Goal: Check status: Check status

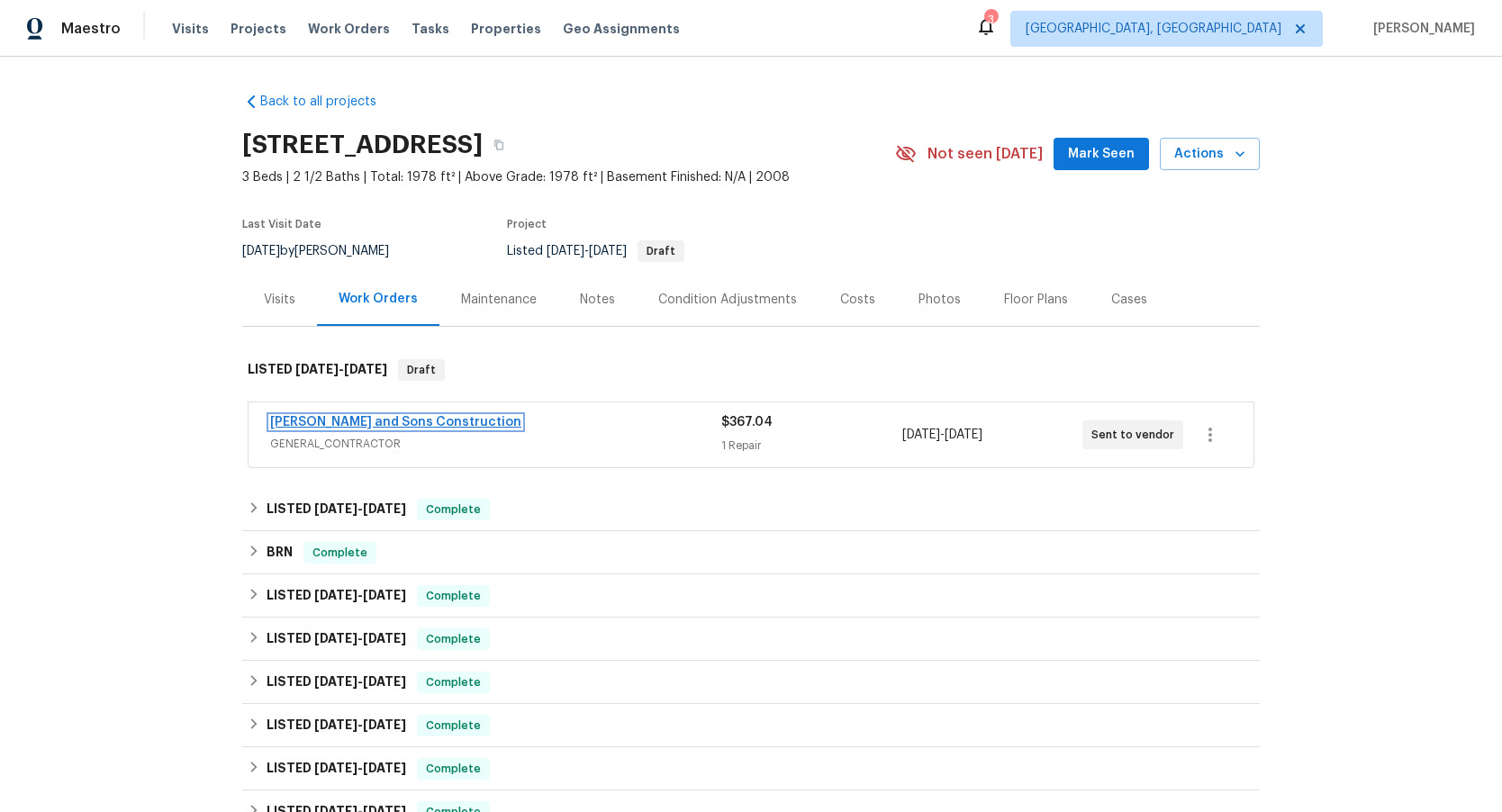
click at [442, 427] on link "[PERSON_NAME] and Sons Construction" at bounding box center [396, 421] width 251 height 13
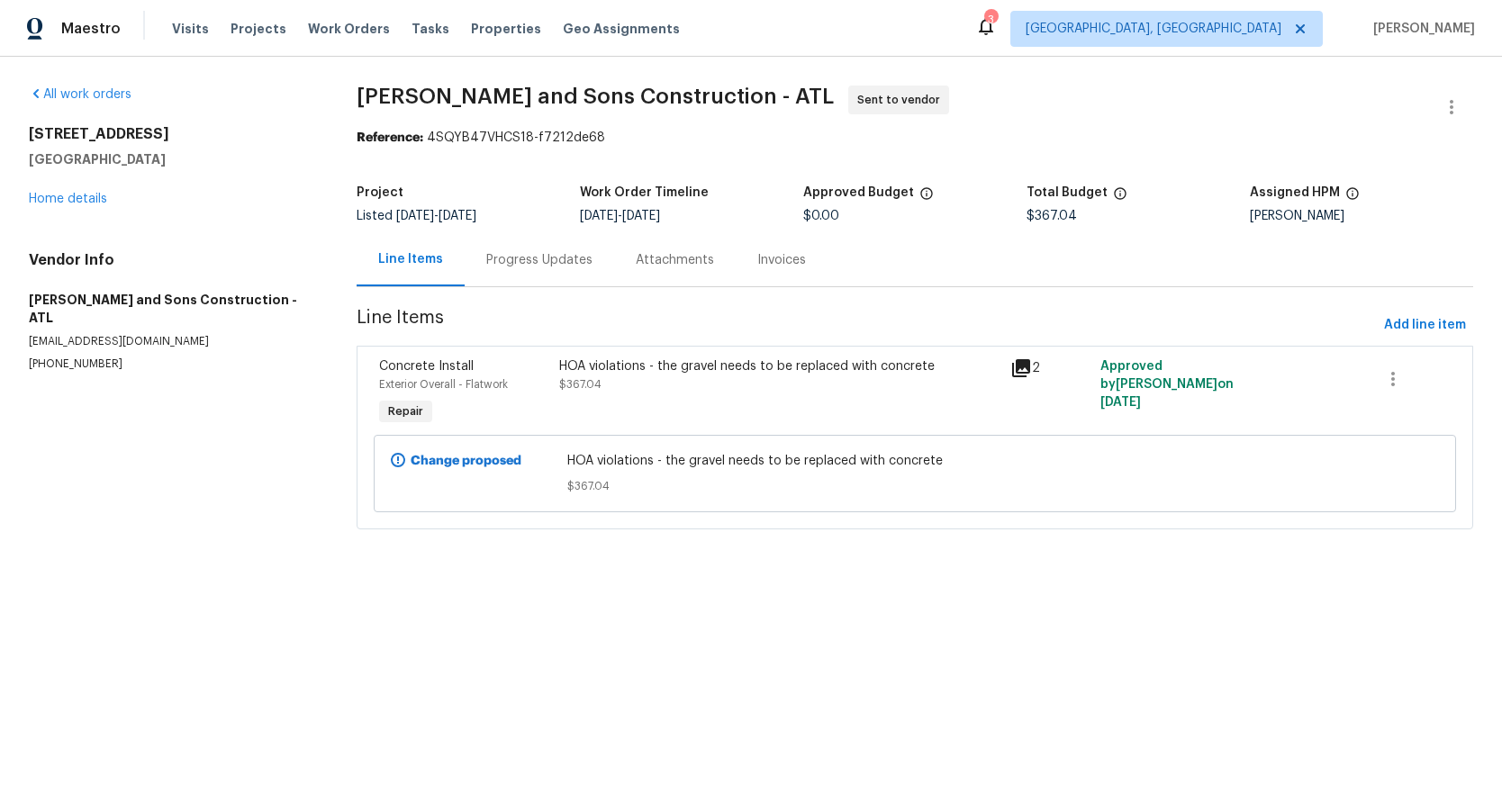
click at [519, 269] on div "Progress Updates" at bounding box center [539, 260] width 106 height 18
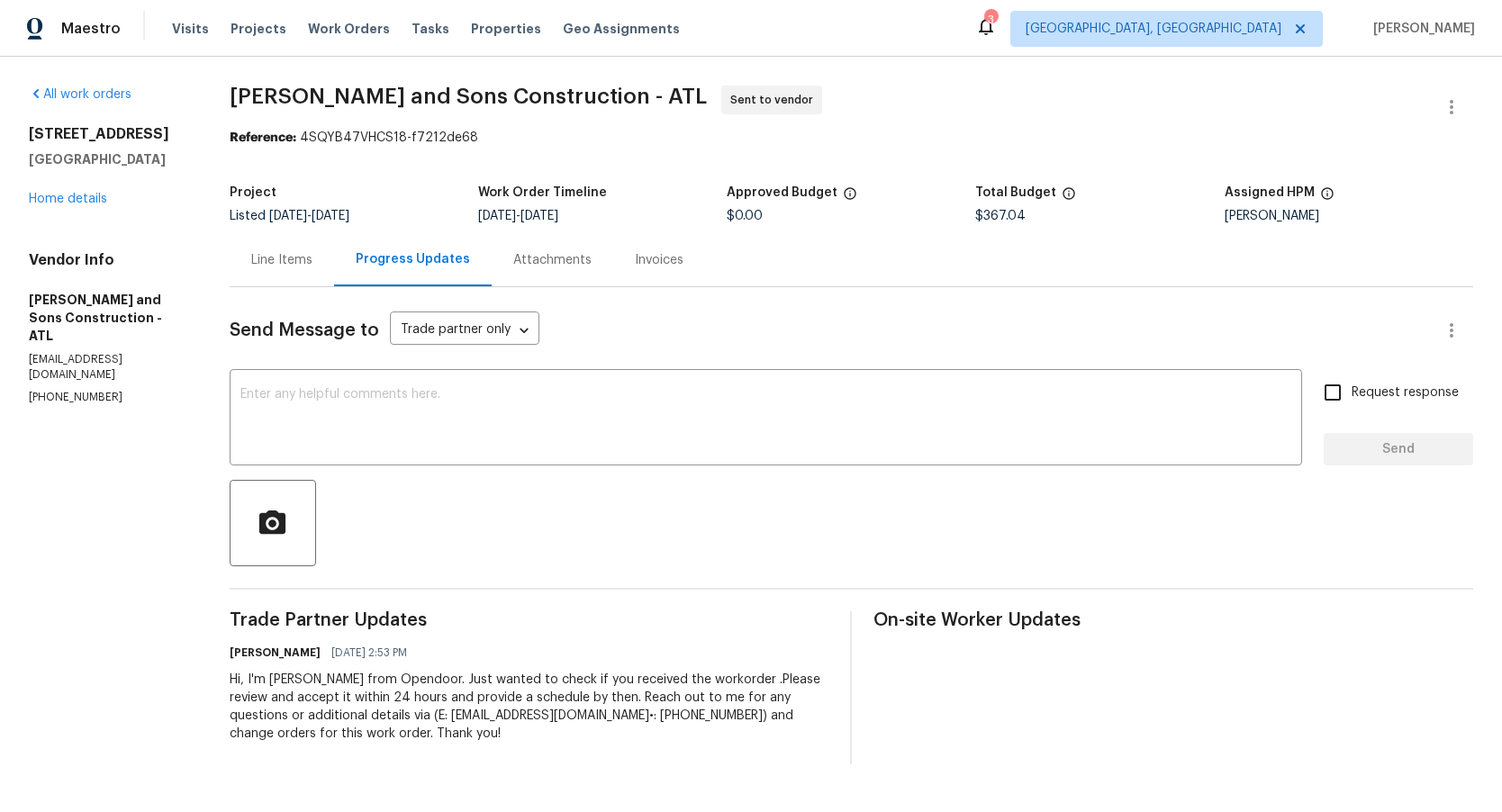
click at [526, 264] on div "Attachments" at bounding box center [553, 260] width 78 height 18
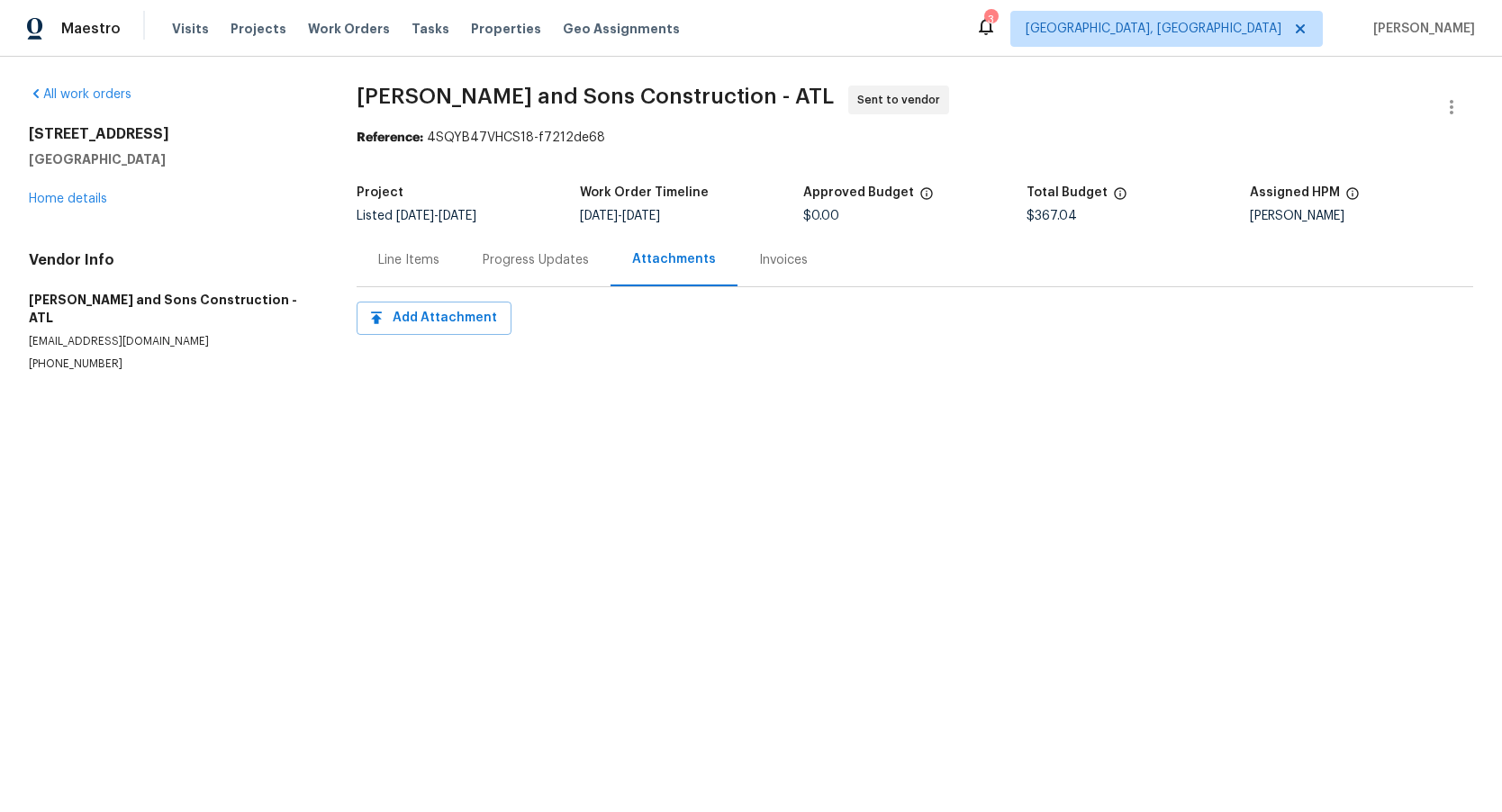
click at [407, 263] on div "Line Items" at bounding box center [409, 260] width 61 height 18
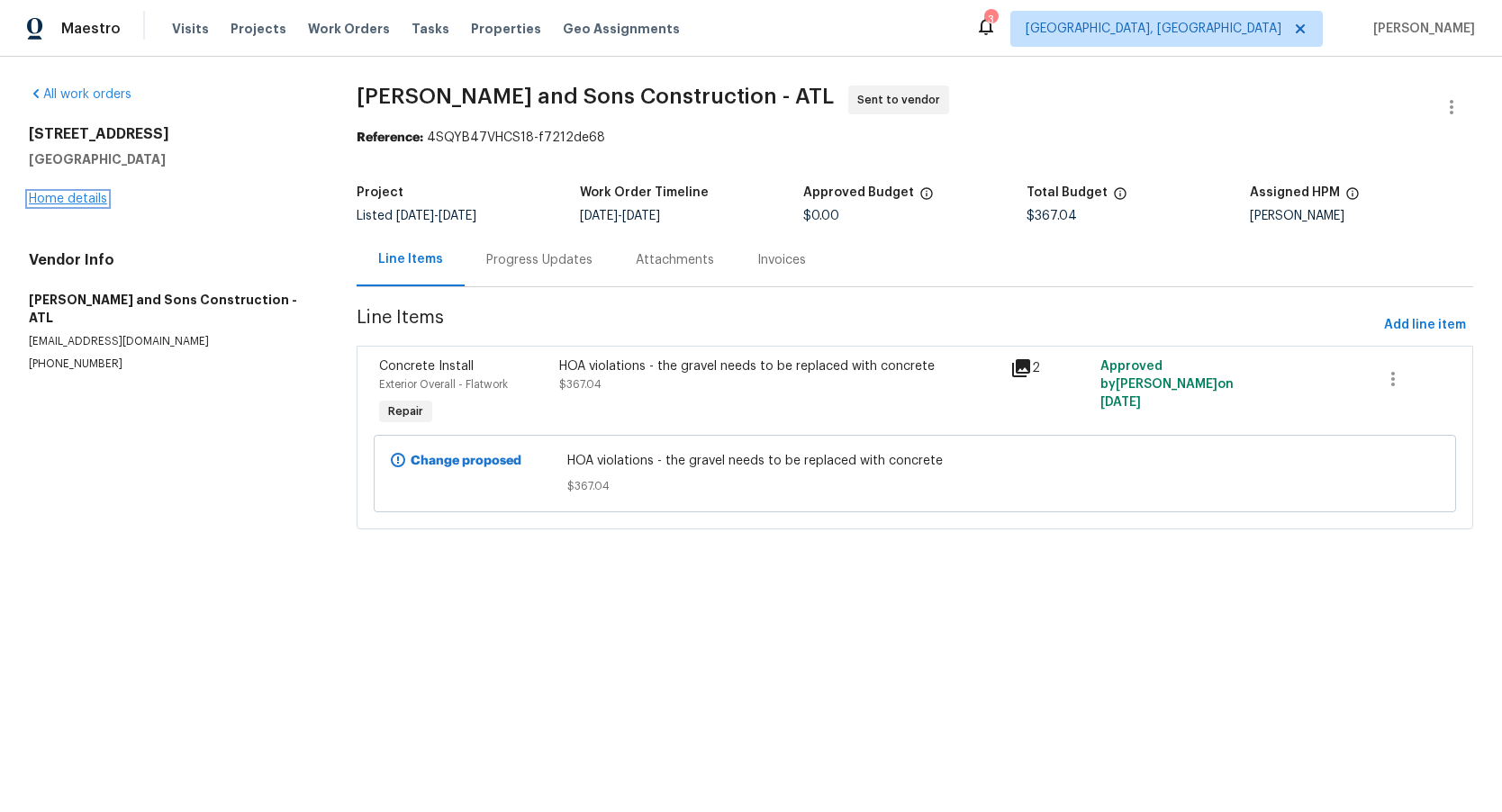
click at [74, 197] on link "Home details" at bounding box center [68, 199] width 78 height 13
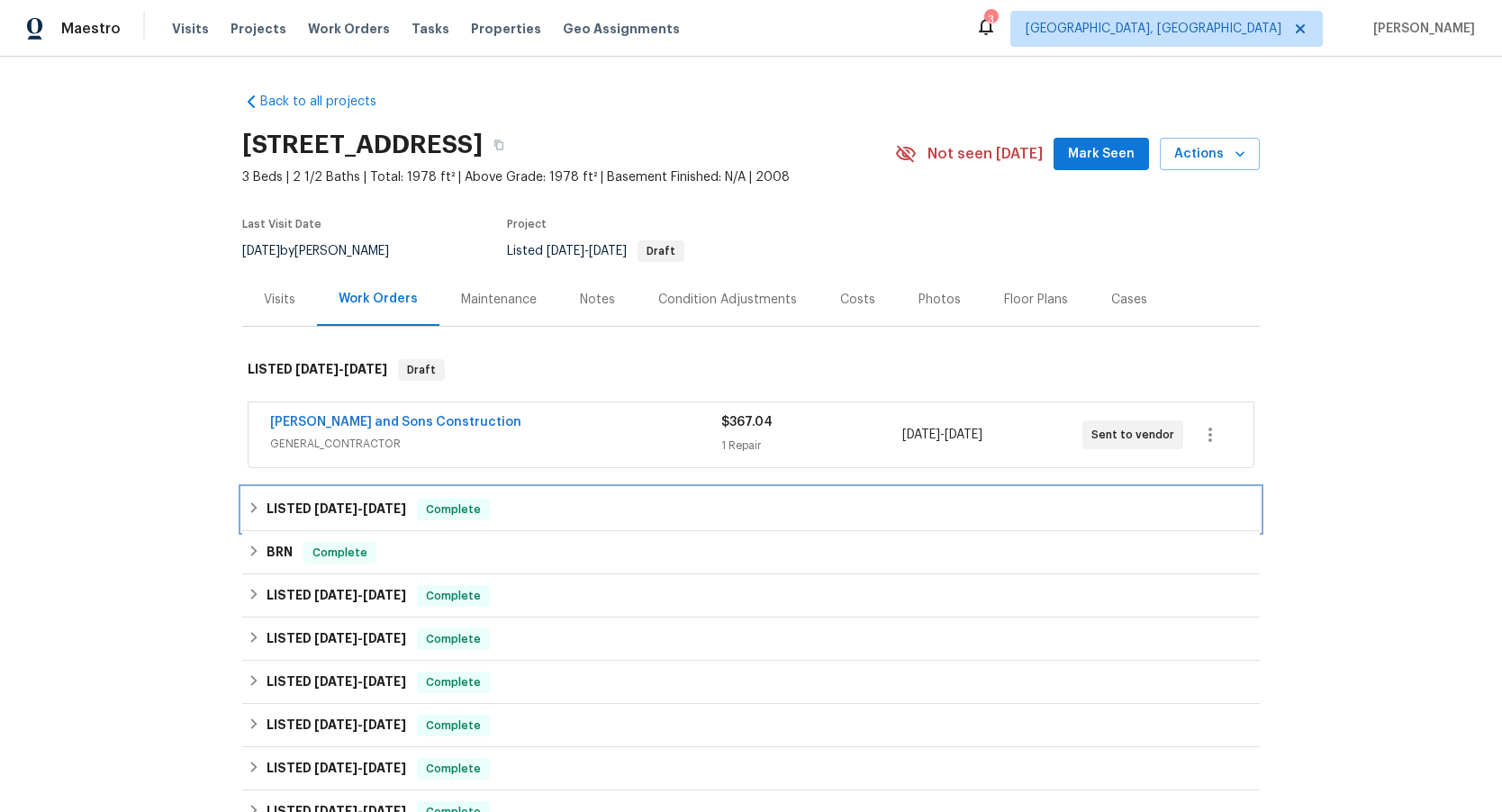
click at [490, 504] on div "Complete" at bounding box center [453, 509] width 73 height 22
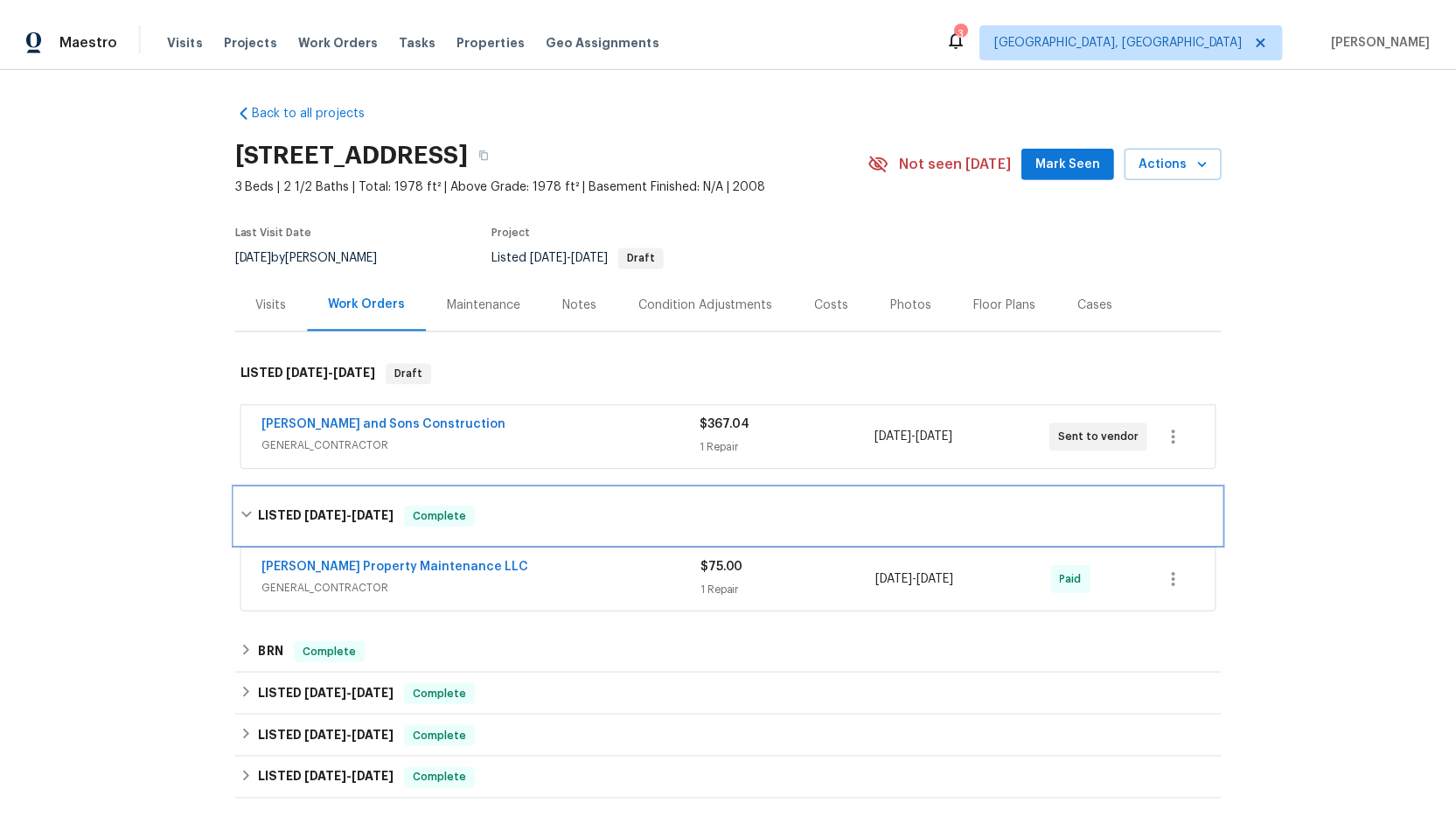
scroll to position [108, 0]
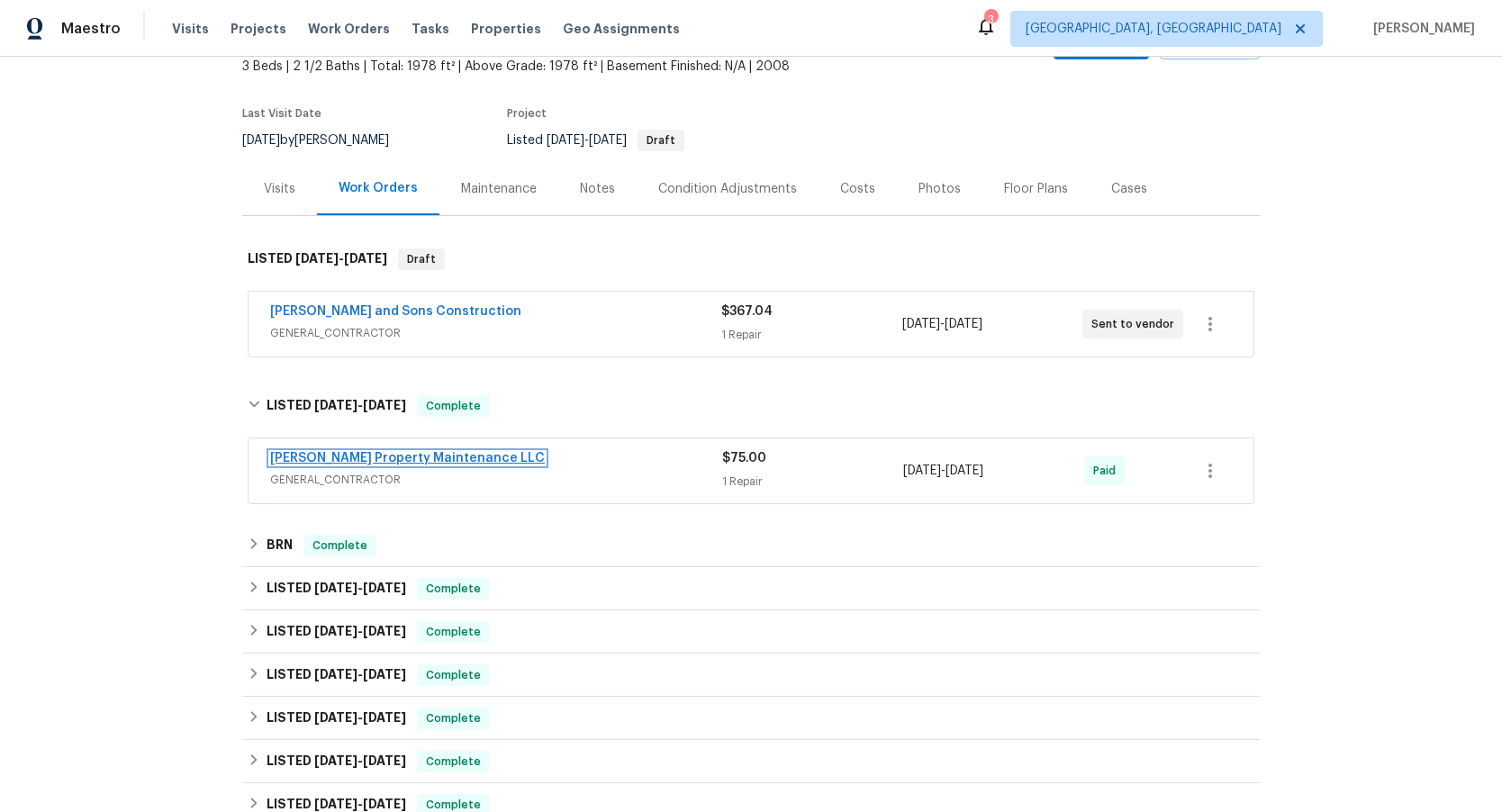
click at [421, 458] on link "[PERSON_NAME] Property Maintenance LLC" at bounding box center [408, 457] width 274 height 13
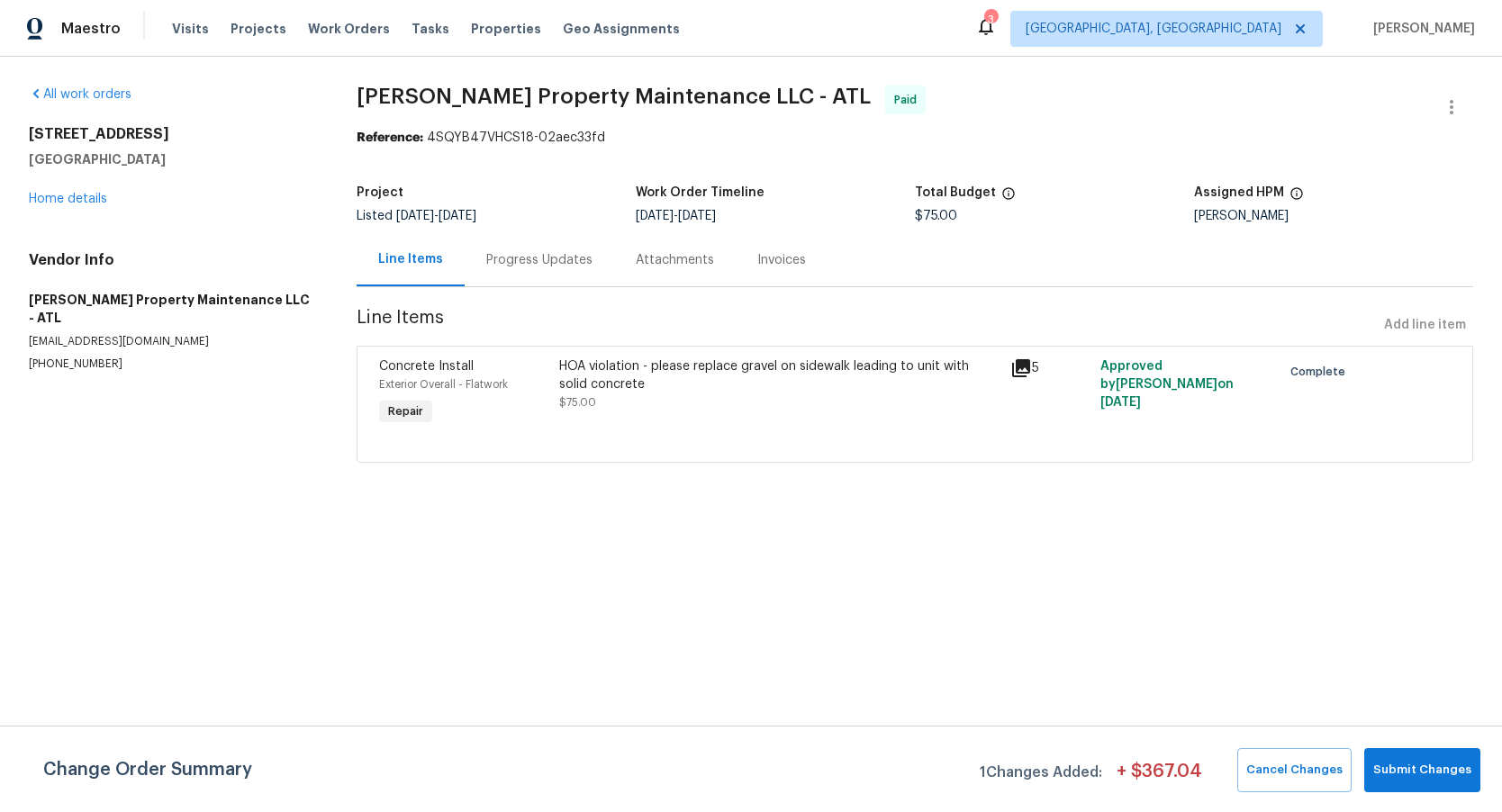
click at [1022, 367] on icon at bounding box center [1021, 368] width 18 height 18
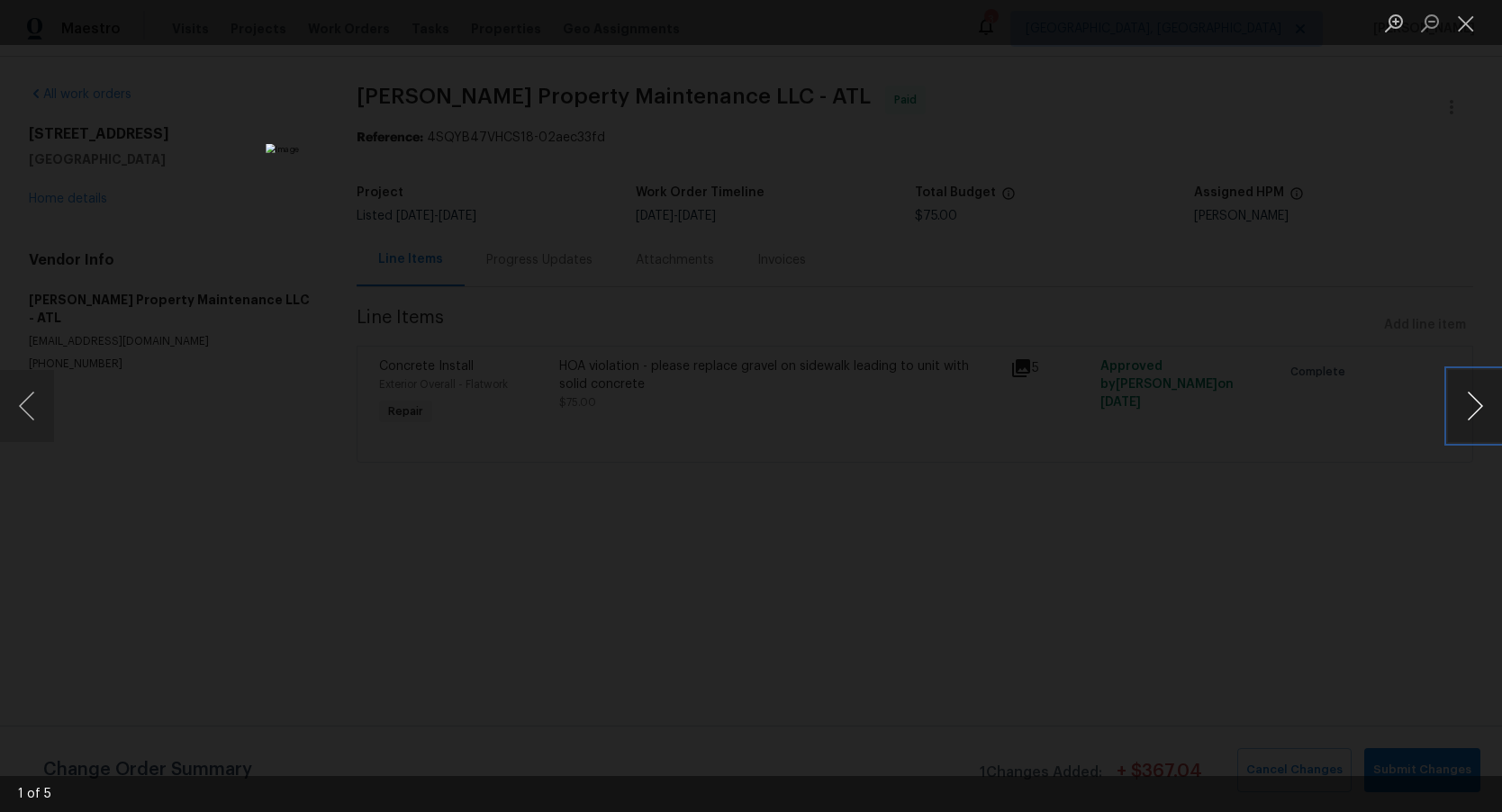
click at [1467, 406] on button "Next image" at bounding box center [1474, 406] width 54 height 72
click at [1471, 33] on button "Close lightbox" at bounding box center [1465, 23] width 36 height 31
